Goal: Transaction & Acquisition: Purchase product/service

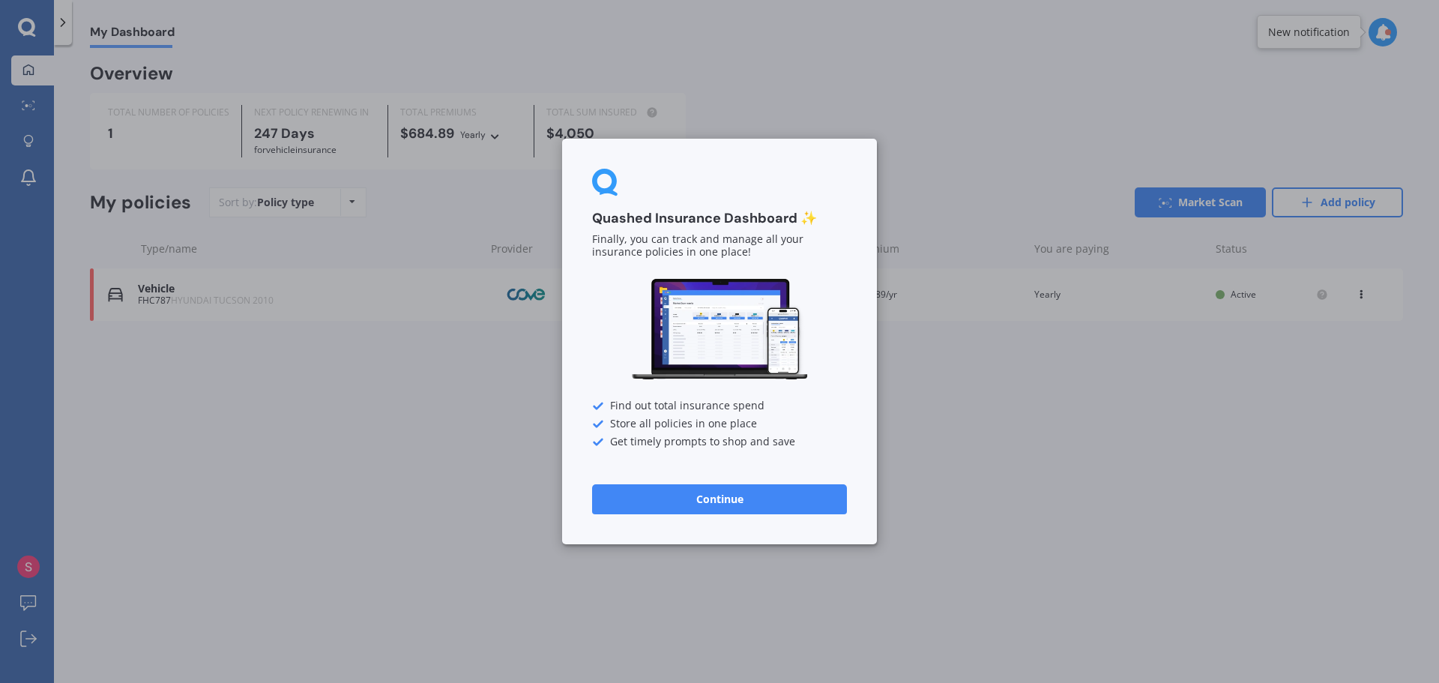
click at [671, 508] on button "Continue" at bounding box center [719, 499] width 255 height 30
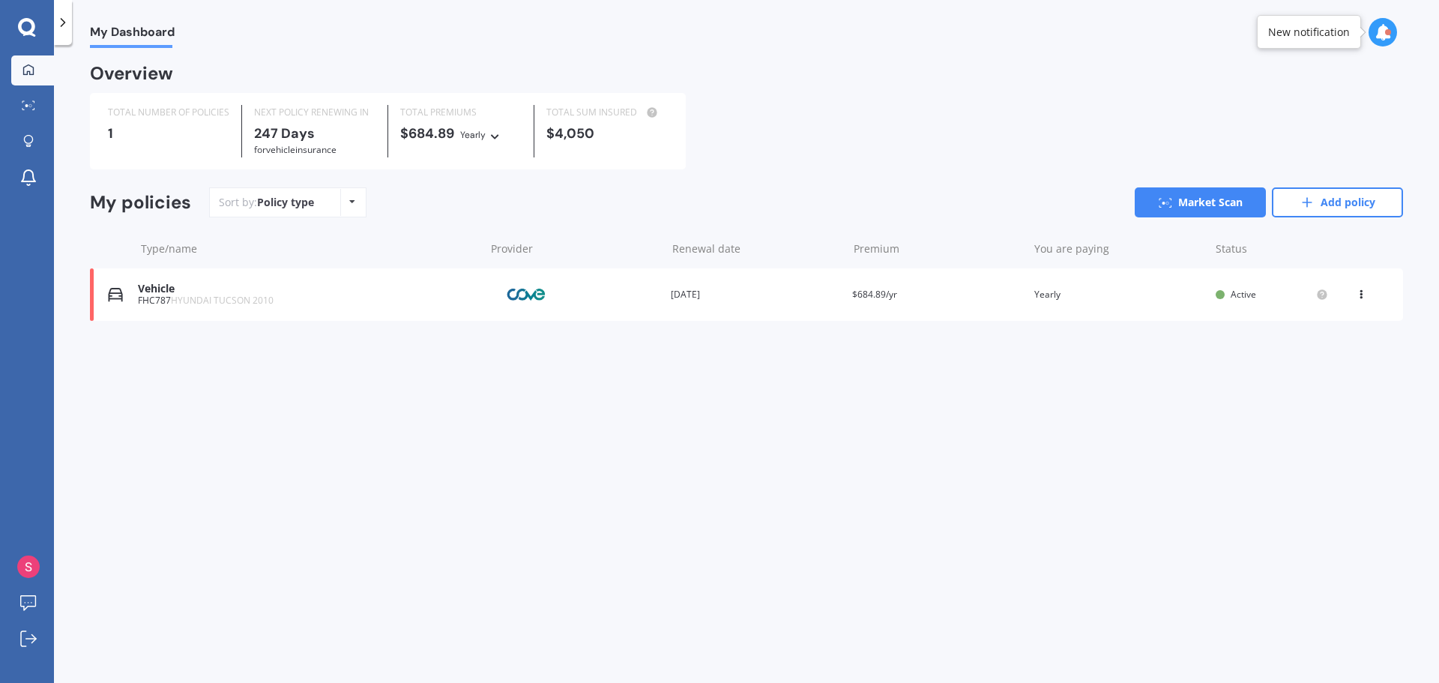
click at [484, 137] on div "Yearly" at bounding box center [472, 134] width 25 height 15
click at [495, 134] on icon at bounding box center [495, 134] width 10 height 9
click at [398, 351] on div "Overview TOTAL NUMBER OF POLICIES 1 NEXT POLICY RENEWING [DATE] for Vehicle ins…" at bounding box center [746, 211] width 1313 height 291
click at [1370, 295] on div "View option View policy Delete" at bounding box center [1362, 294] width 45 height 15
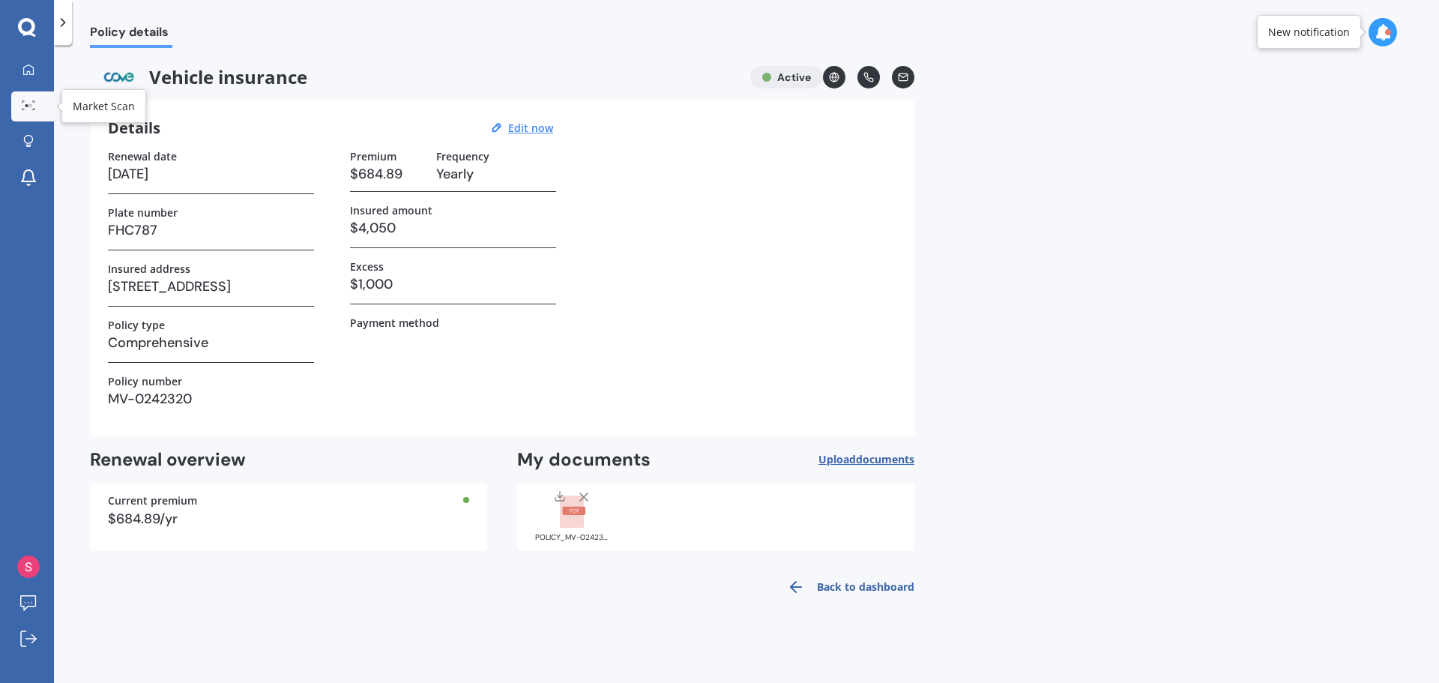
click at [27, 110] on icon at bounding box center [28, 105] width 13 height 10
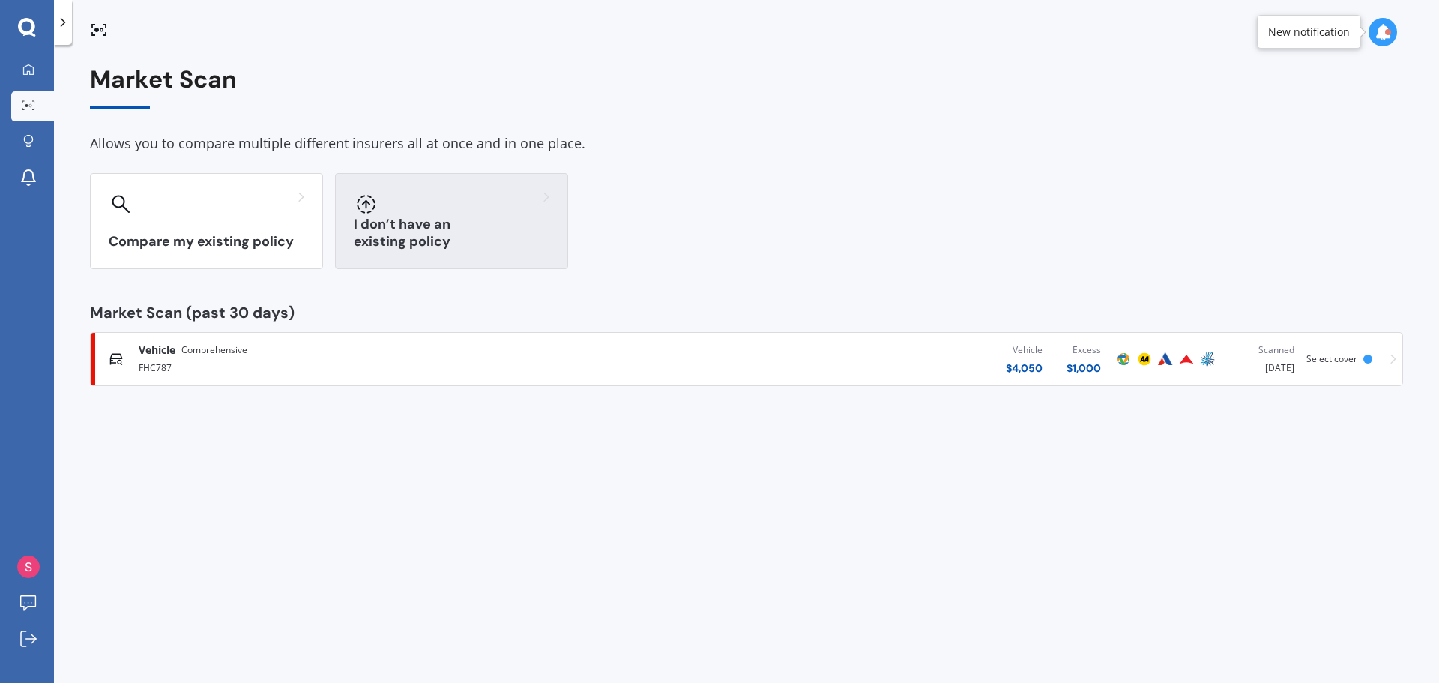
click at [420, 252] on div "I don’t have an existing policy" at bounding box center [451, 221] width 233 height 96
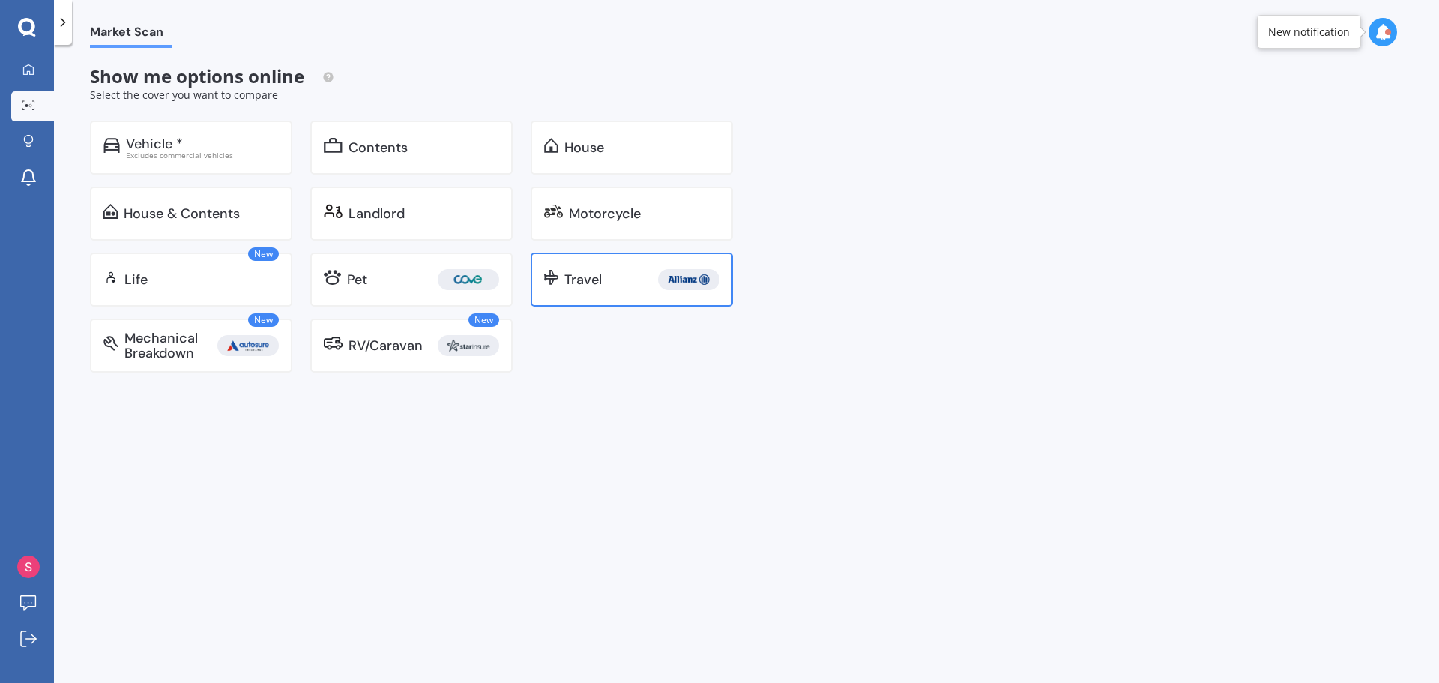
click at [617, 286] on div "Travel" at bounding box center [641, 279] width 155 height 21
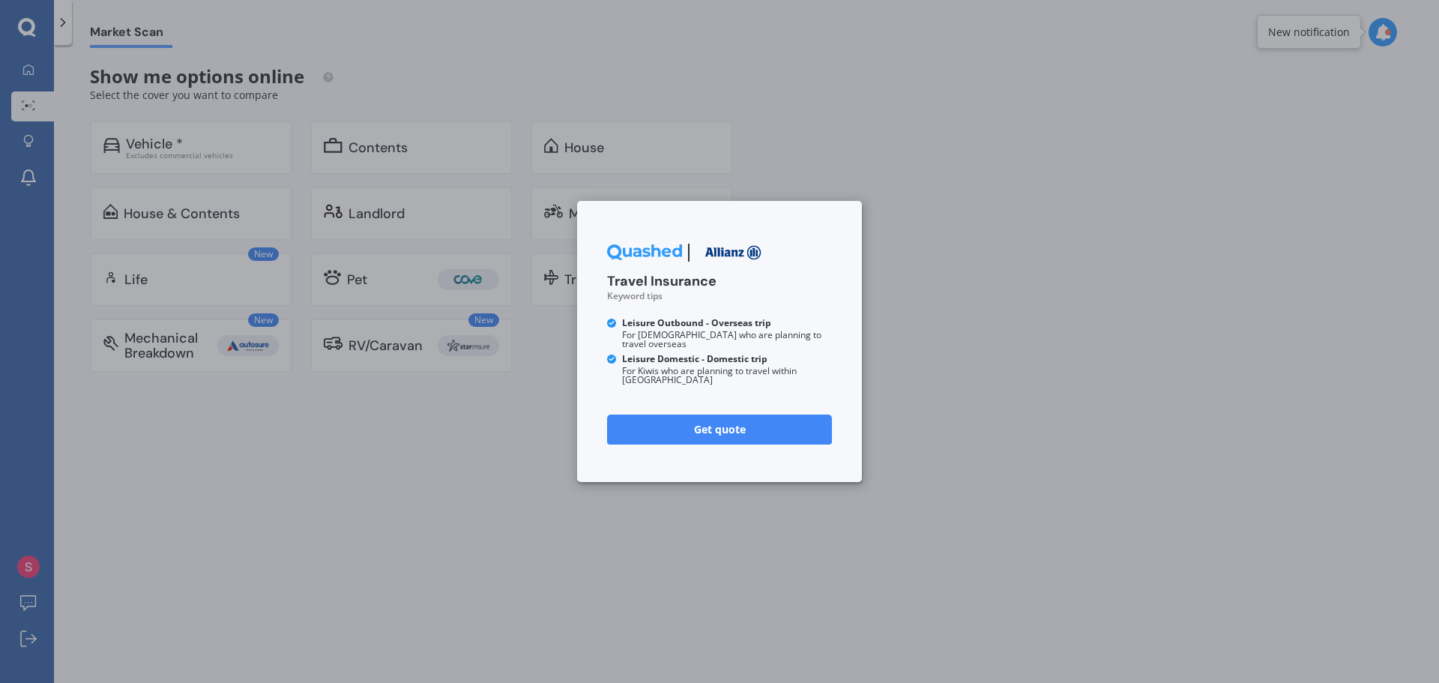
click at [758, 429] on link "Get quote" at bounding box center [719, 429] width 225 height 30
